Goal: Find specific page/section: Find specific page/section

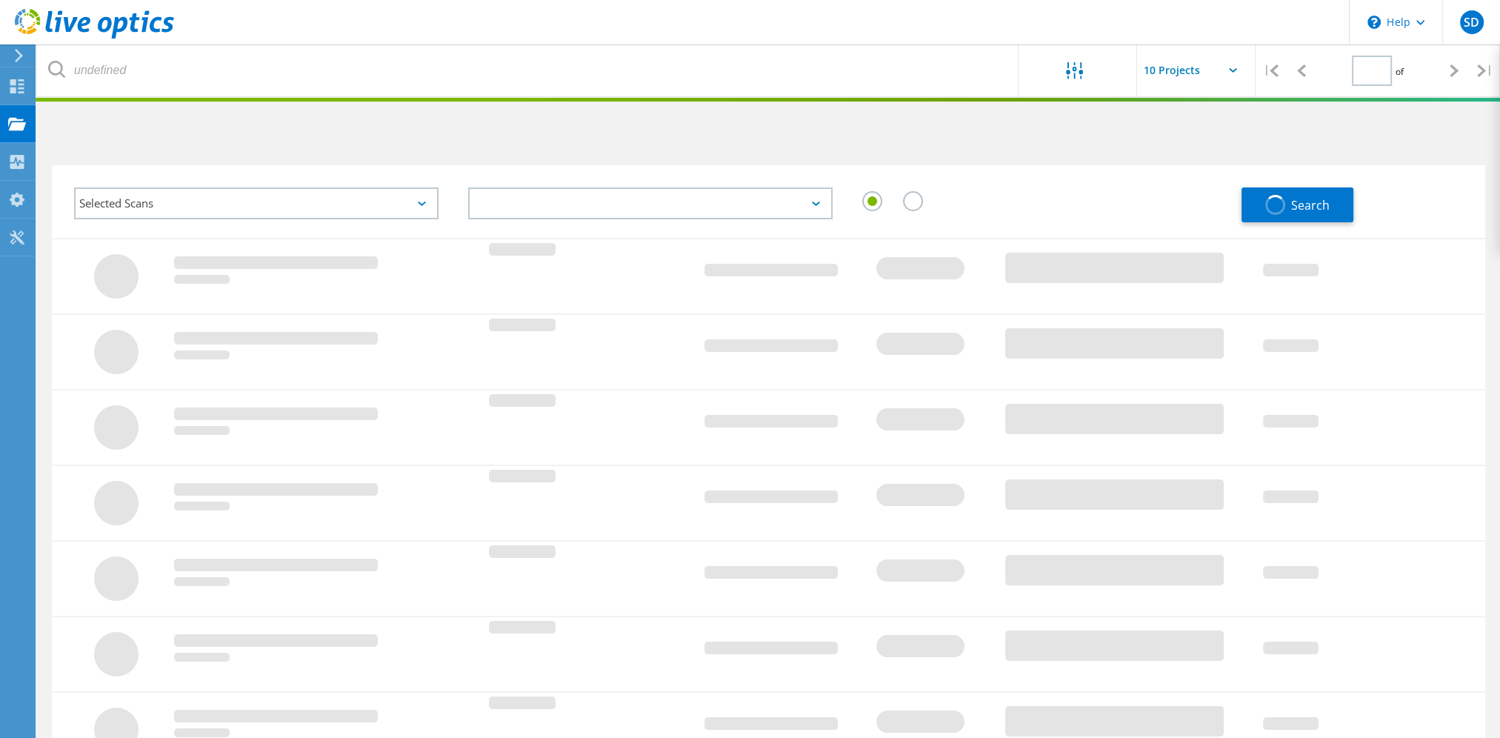
type input "1"
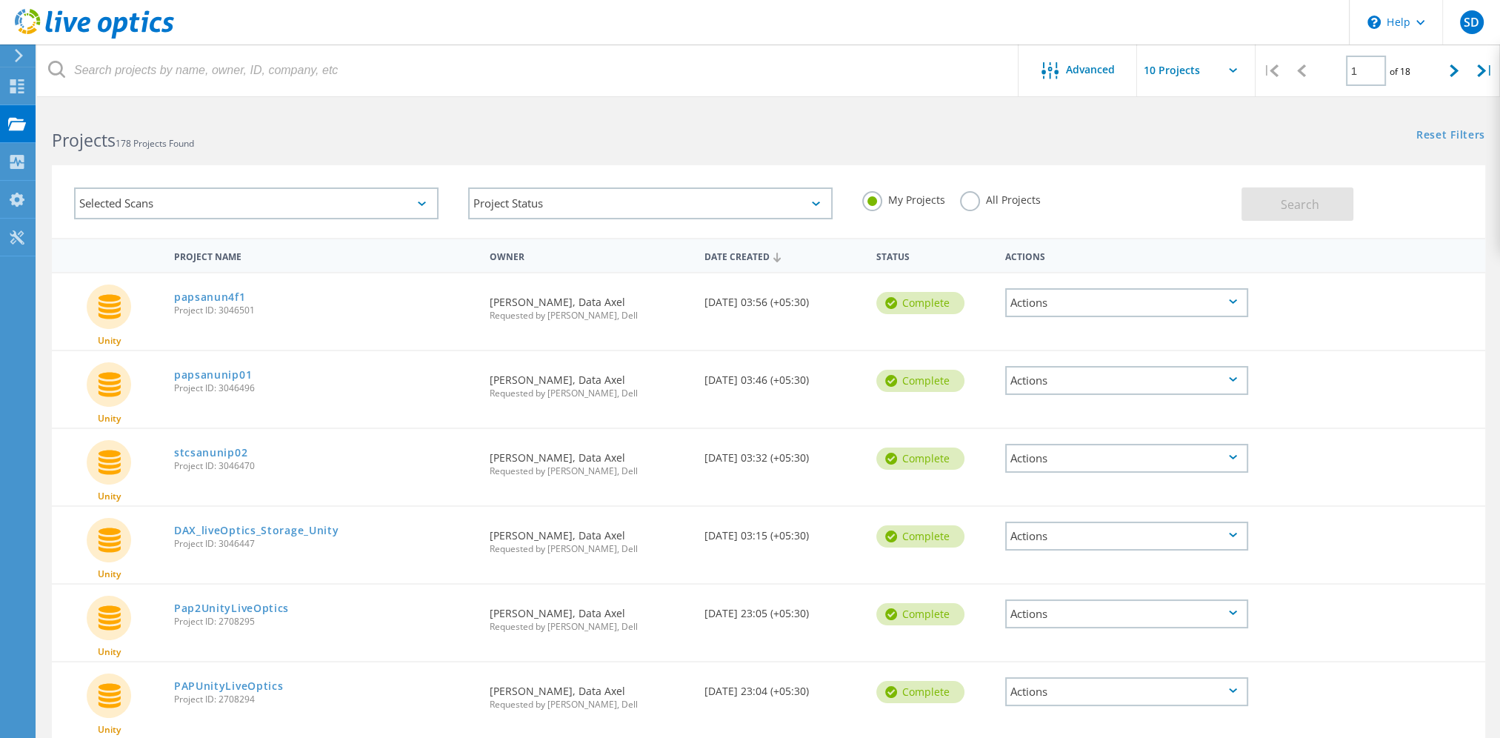
click at [1049, 293] on div "Actions" at bounding box center [1126, 302] width 243 height 29
click at [234, 294] on link "papsanun4f1" at bounding box center [210, 297] width 72 height 10
click at [202, 373] on link "papsanunip01" at bounding box center [213, 375] width 78 height 10
